Goal: Task Accomplishment & Management: Manage account settings

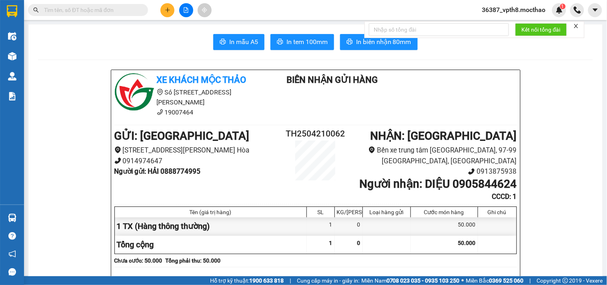
click at [521, 4] on div "36387_vpth8.mocthao 1" at bounding box center [520, 10] width 90 height 14
click at [509, 10] on span "36387_vpth8.mocthao" at bounding box center [513, 10] width 76 height 10
click at [497, 24] on span "Đăng xuất" at bounding box center [518, 24] width 60 height 9
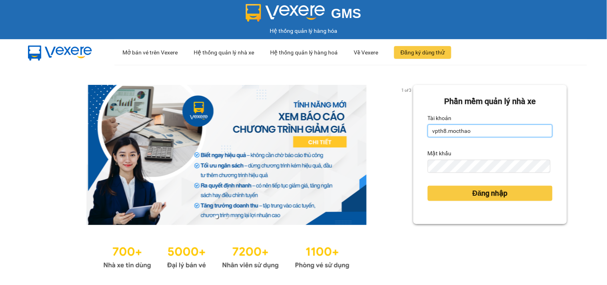
click at [469, 133] on input "vpth8.mocthao" at bounding box center [489, 130] width 125 height 13
type input "bxmt1.mocthao"
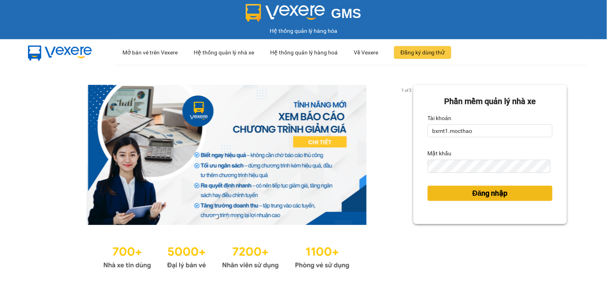
click at [476, 188] on span "Đăng nhập" at bounding box center [489, 193] width 35 height 11
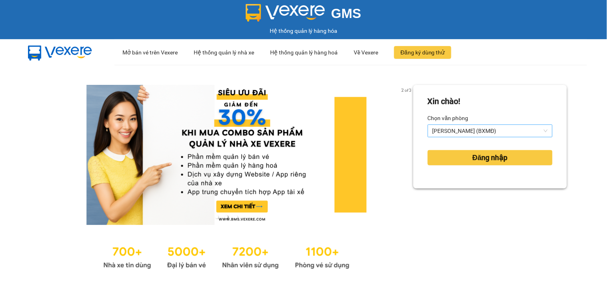
click at [461, 132] on span "[PERSON_NAME] (BXMĐ)" at bounding box center [489, 131] width 115 height 12
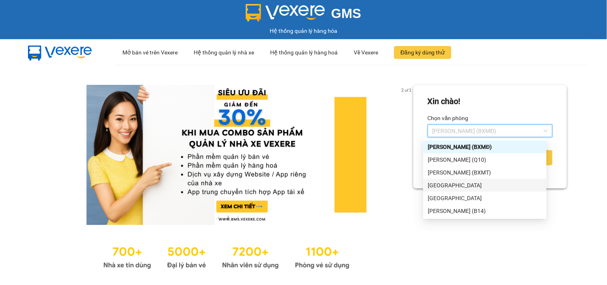
click at [440, 183] on div "[GEOGRAPHIC_DATA]" at bounding box center [485, 185] width 114 height 9
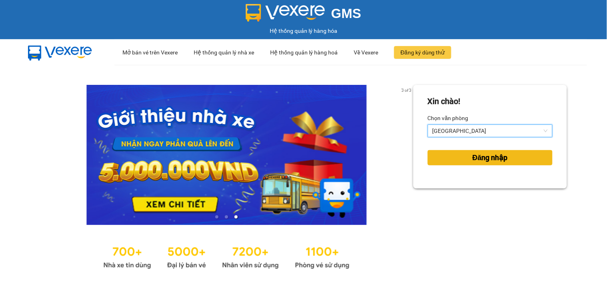
click at [472, 160] on span "Đăng nhập" at bounding box center [489, 157] width 35 height 11
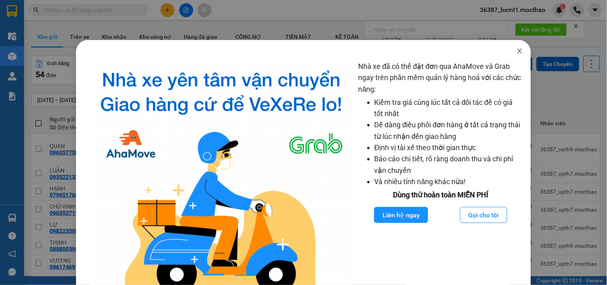
click at [516, 52] on icon "close" at bounding box center [519, 51] width 6 height 6
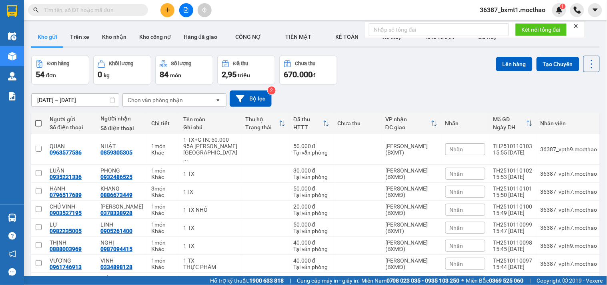
click at [576, 26] on icon "close" at bounding box center [576, 26] width 6 height 6
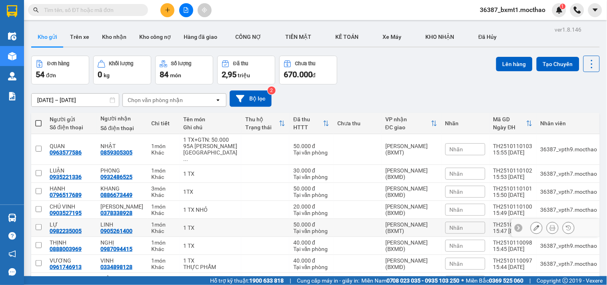
scroll to position [89, 0]
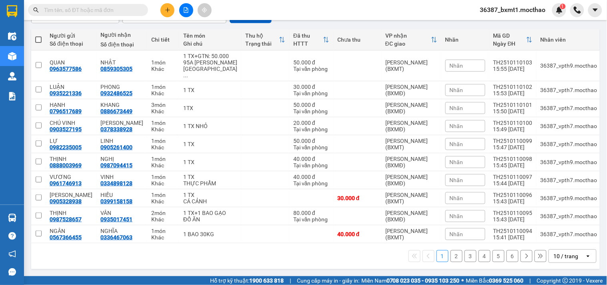
click at [450, 259] on button "2" at bounding box center [456, 256] width 12 height 12
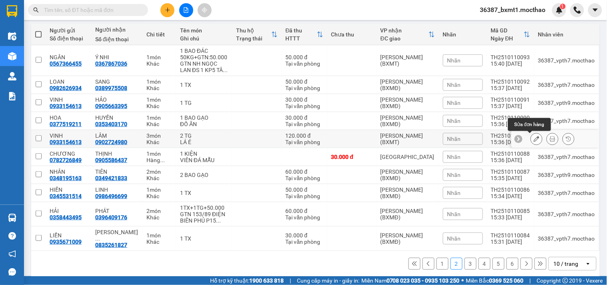
click at [533, 138] on icon at bounding box center [536, 139] width 6 height 6
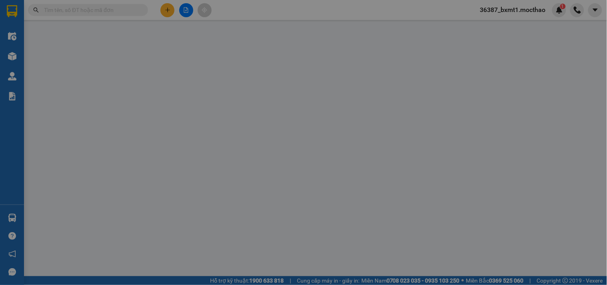
type input "0933154613"
type input "0902724980"
type input "1"
type input "0"
type input "120.000"
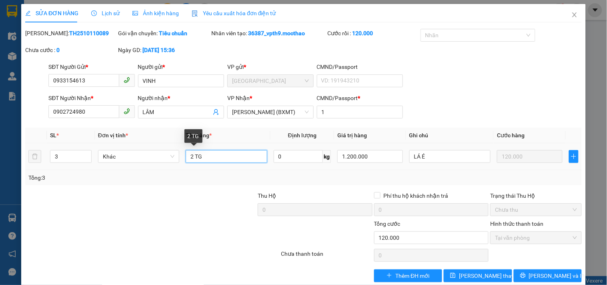
drag, startPoint x: 189, startPoint y: 156, endPoint x: 268, endPoint y: 156, distance: 79.2
click at [190, 156] on input "2 TG" at bounding box center [226, 156] width 81 height 13
type input "3 TG"
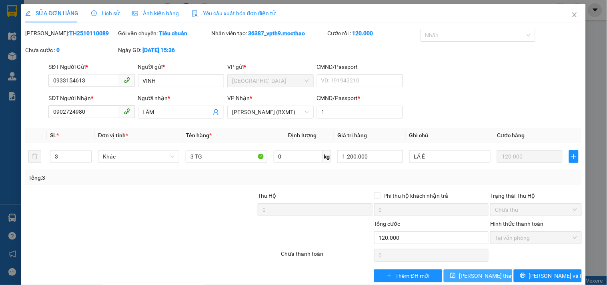
click at [474, 275] on span "[PERSON_NAME] thay đổi" at bounding box center [491, 275] width 64 height 9
